Goal: Information Seeking & Learning: Learn about a topic

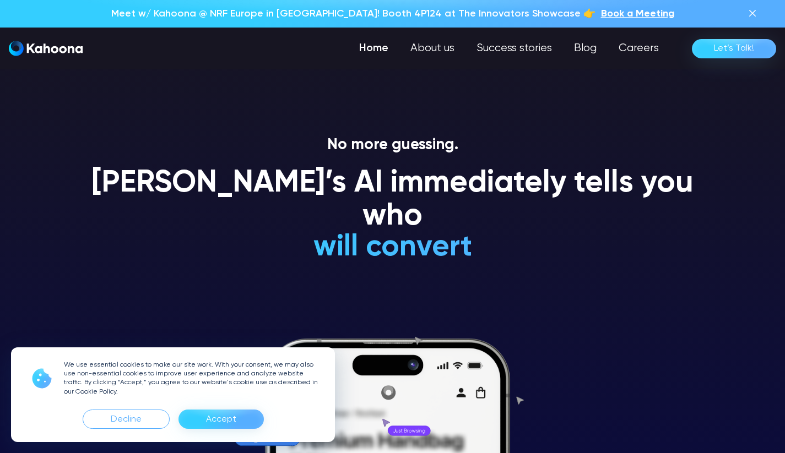
click at [129, 411] on div "Decline" at bounding box center [126, 420] width 31 height 18
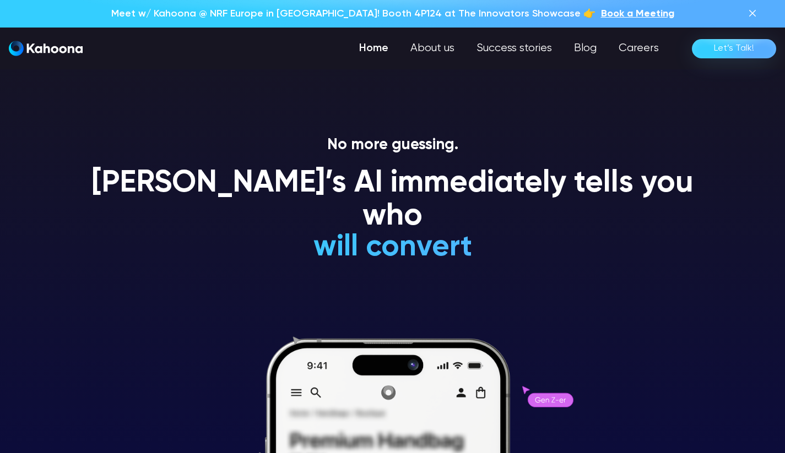
click at [757, 10] on img at bounding box center [752, 13] width 13 height 13
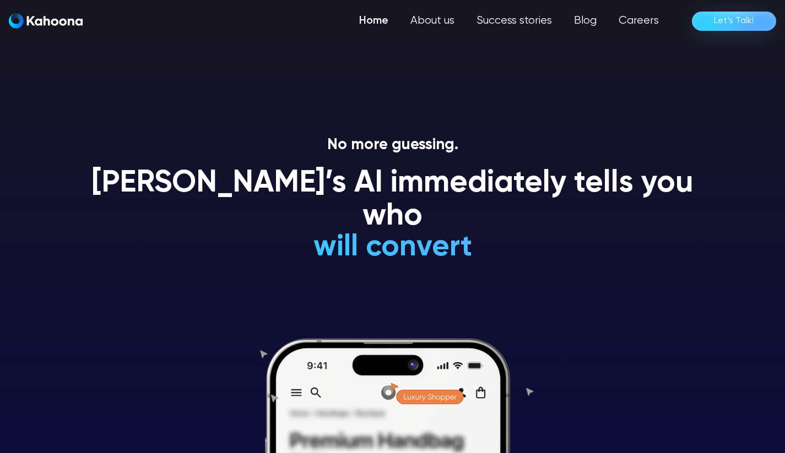
click at [499, 20] on link "Success stories" at bounding box center [513, 21] width 97 height 22
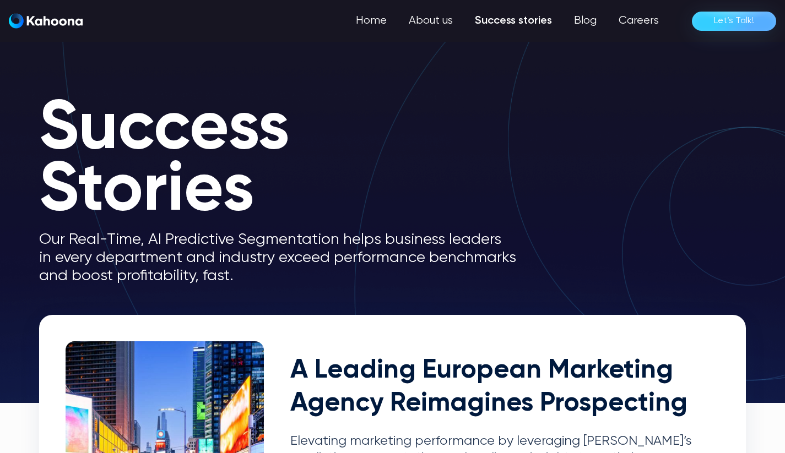
click at [379, 21] on link "Home" at bounding box center [371, 21] width 53 height 22
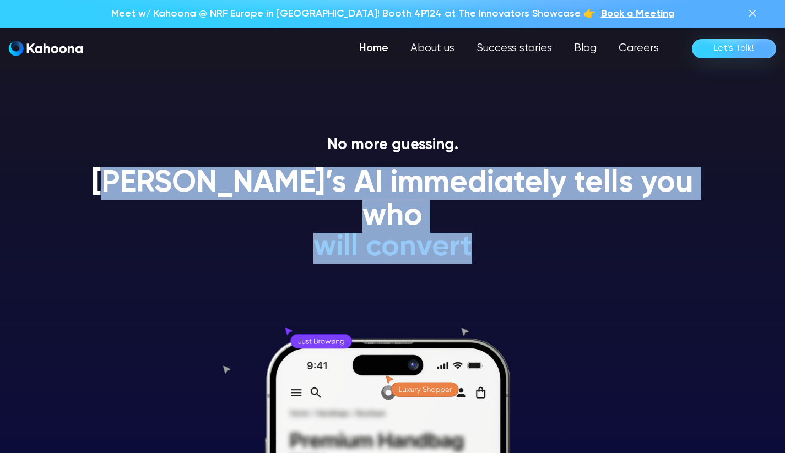
drag, startPoint x: 121, startPoint y: 182, endPoint x: 601, endPoint y: 218, distance: 482.2
click at [601, 218] on div "Kahoona’s AI immediately tells you who will convert will NEVER convert is a Gen…" at bounding box center [393, 219] width 628 height 105
click at [492, 179] on h1 "[PERSON_NAME]’s AI immediately tells you who" at bounding box center [393, 200] width 628 height 66
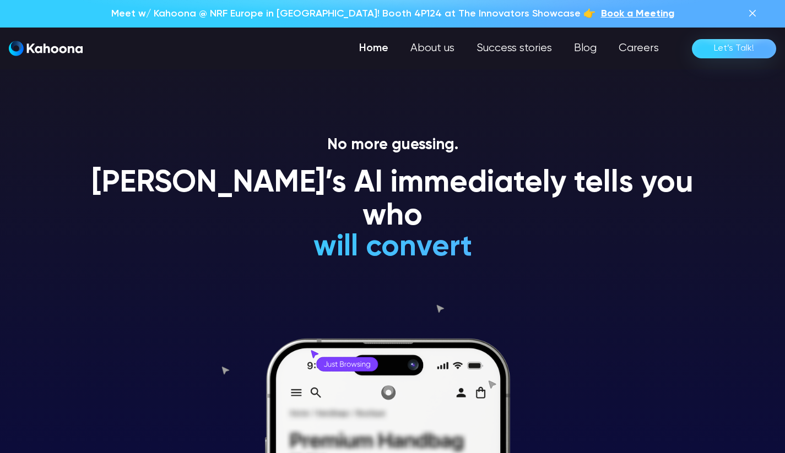
click at [510, 48] on link "Success stories" at bounding box center [513, 48] width 97 height 22
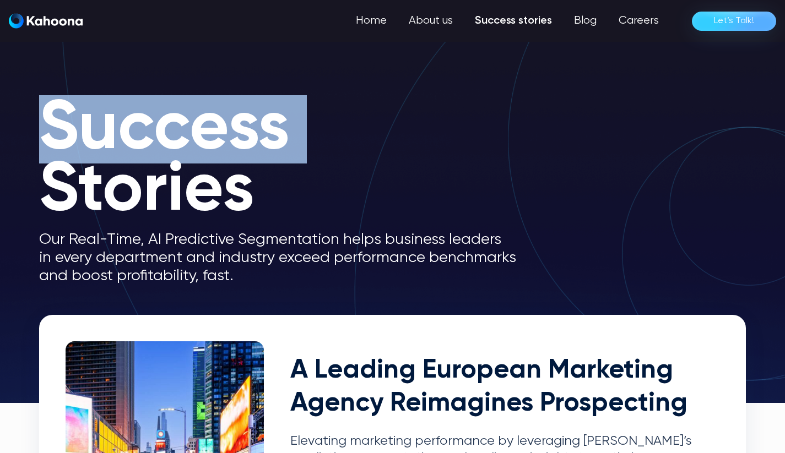
drag, startPoint x: 51, startPoint y: 121, endPoint x: 56, endPoint y: 200, distance: 79.5
click at [56, 200] on h1 "Success Stories" at bounding box center [287, 160] width 496 height 123
click at [56, 222] on h1 "Success Stories" at bounding box center [287, 160] width 496 height 123
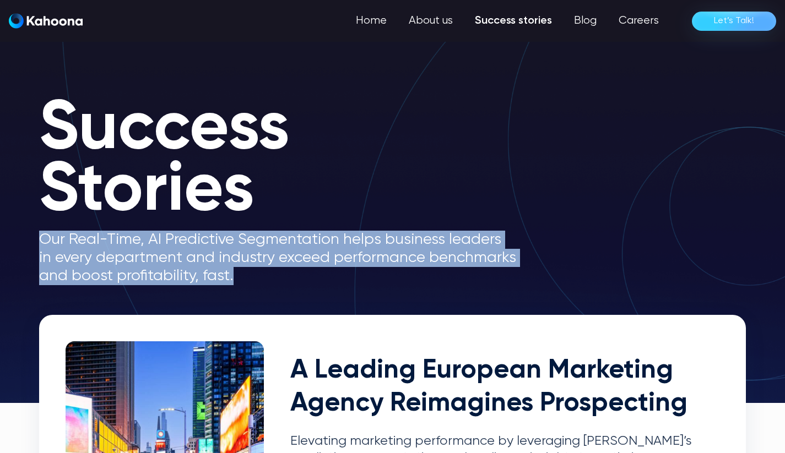
drag, startPoint x: 41, startPoint y: 237, endPoint x: 270, endPoint y: 275, distance: 232.3
click at [270, 275] on p "Our Real-Time, AI Predictive Segmentation helps business leaders in every depar…" at bounding box center [287, 258] width 496 height 55
copy p "Our Real-Time, AI Predictive Segmentation helps business leaders in every depar…"
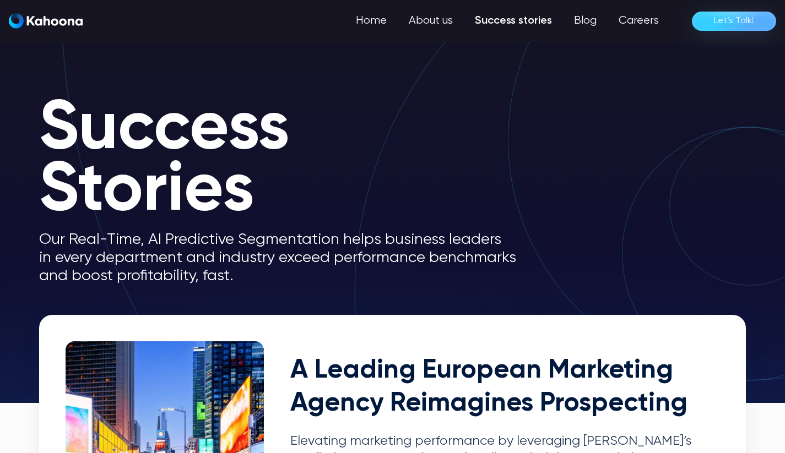
click at [709, 48] on section "Success Stories Our Real-Time, AI Predictive Segmentation helps business leader…" at bounding box center [392, 201] width 785 height 403
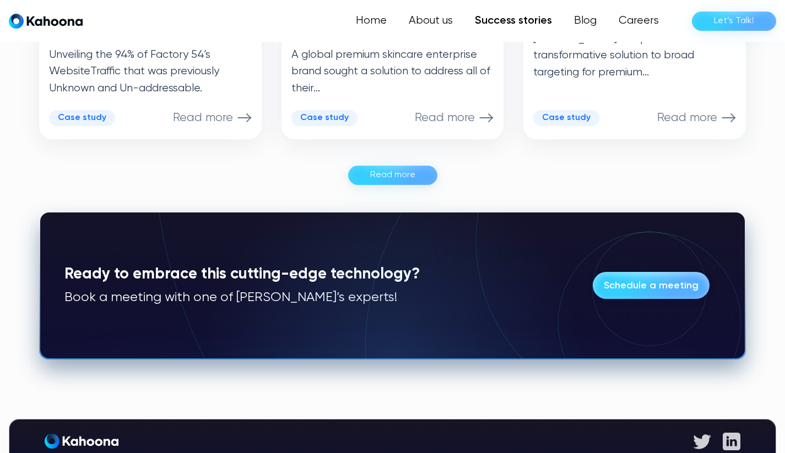
scroll to position [777, 0]
